Goal: Information Seeking & Learning: Learn about a topic

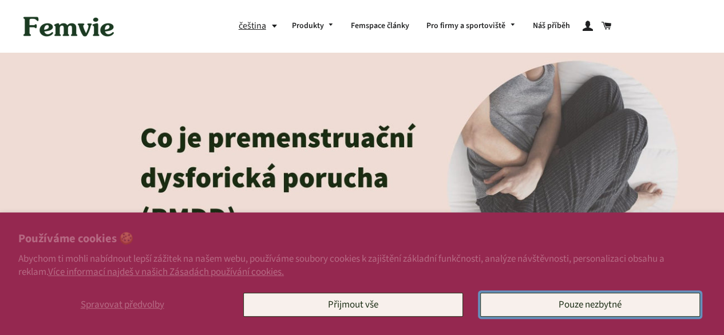
click at [567, 308] on button "Pouze nezbytné" at bounding box center [590, 304] width 220 height 24
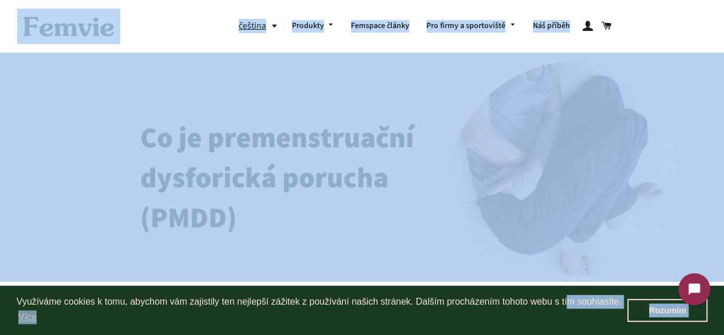
drag, startPoint x: 567, startPoint y: 308, endPoint x: 501, endPoint y: 236, distance: 97.2
click at [501, 236] on img at bounding box center [362, 167] width 724 height 229
click at [413, 233] on img at bounding box center [362, 167] width 724 height 229
click at [187, 192] on img at bounding box center [362, 167] width 724 height 229
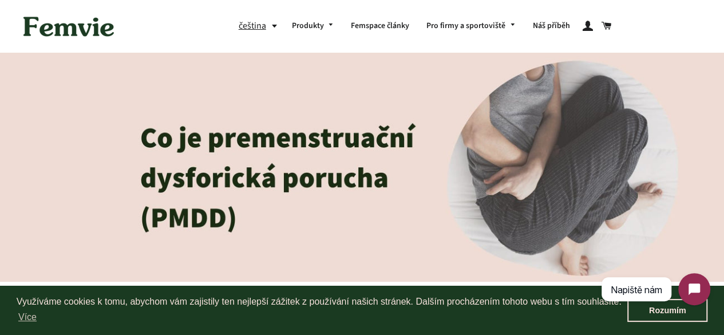
click at [295, 211] on img at bounding box center [362, 167] width 724 height 229
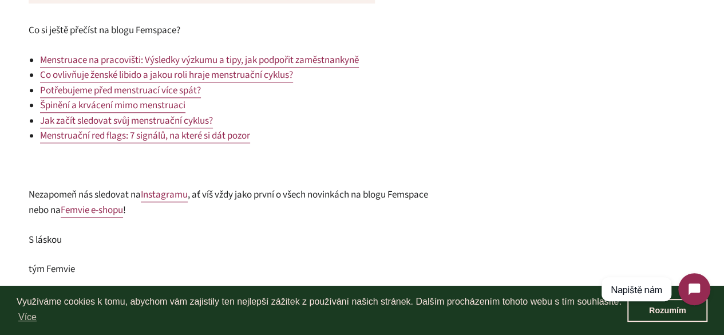
scroll to position [2678, 0]
